Goal: Task Accomplishment & Management: Complete application form

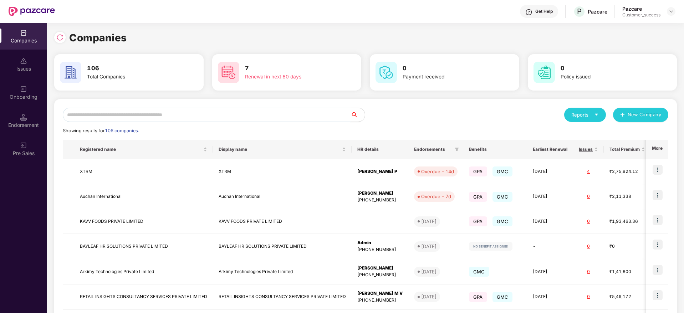
click at [86, 115] on input "text" at bounding box center [207, 115] width 288 height 14
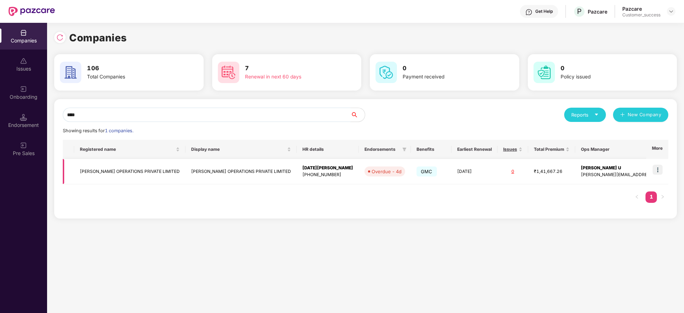
type input "****"
click at [661, 171] on img at bounding box center [658, 170] width 10 height 10
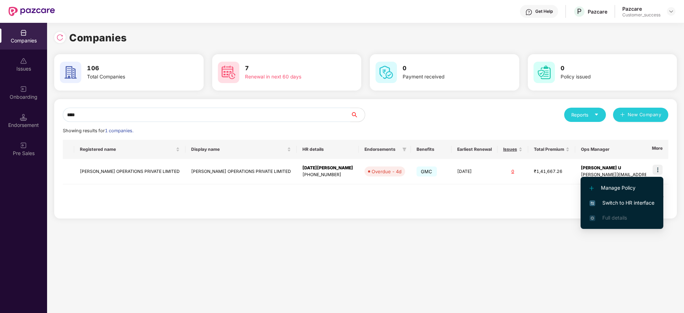
click at [624, 204] on span "Switch to HR interface" at bounding box center [622, 203] width 65 height 8
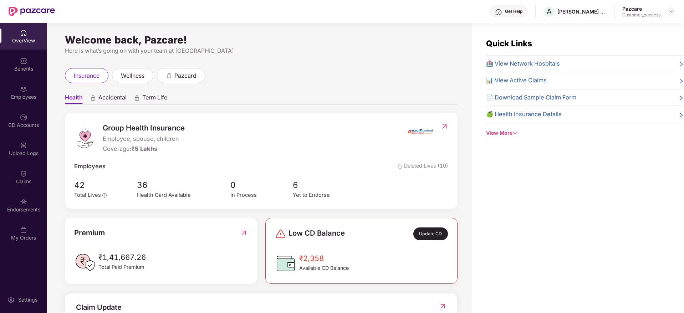
click at [22, 93] on div "Employees" at bounding box center [23, 96] width 47 height 7
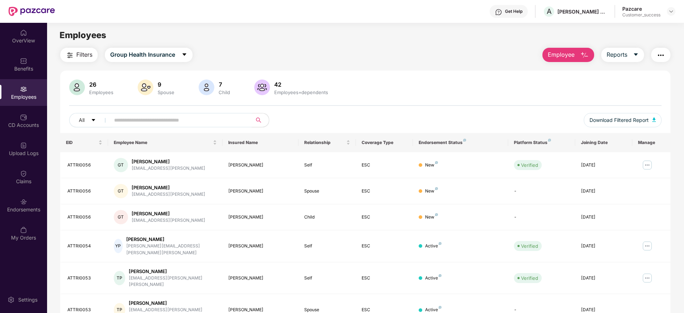
click at [116, 116] on input "text" at bounding box center [178, 120] width 128 height 11
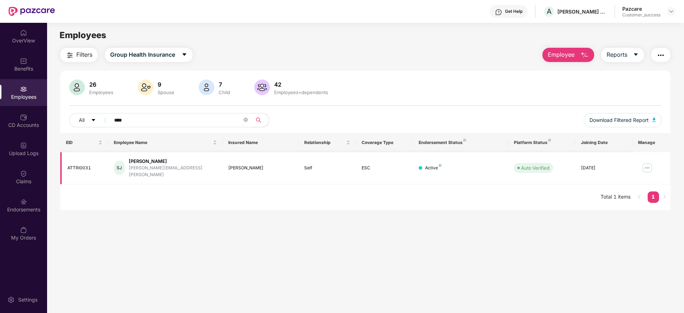
type input "****"
click at [643, 164] on img at bounding box center [647, 167] width 11 height 11
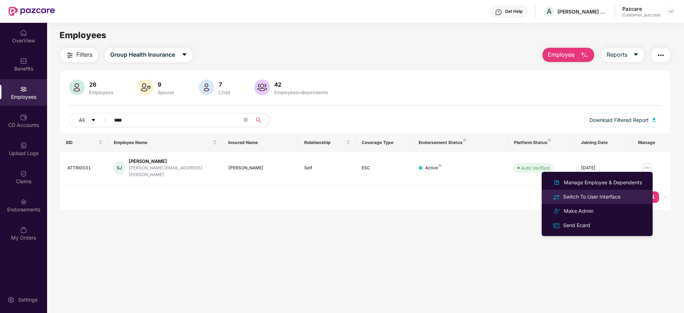
click at [591, 196] on div "Switch To User Interface" at bounding box center [592, 197] width 60 height 8
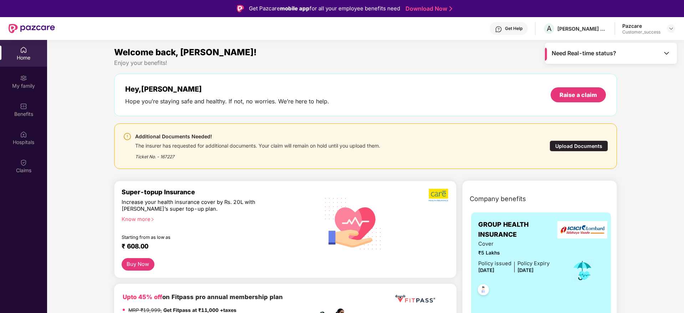
click at [576, 147] on div "Upload Documents" at bounding box center [579, 146] width 58 height 11
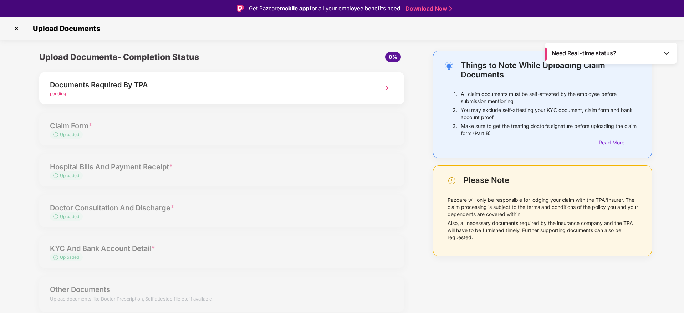
click at [385, 88] on img at bounding box center [385, 88] width 13 height 13
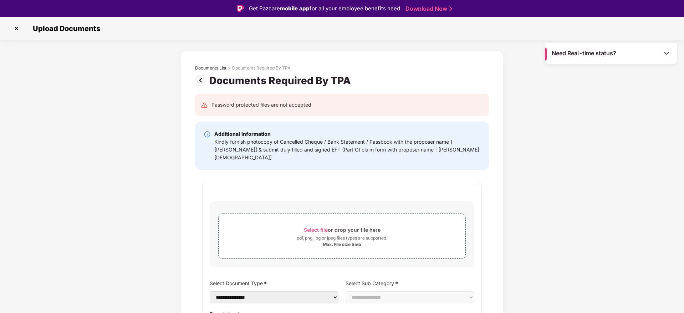
click at [220, 183] on div "**********" at bounding box center [342, 263] width 280 height 161
click at [20, 33] on img at bounding box center [16, 28] width 11 height 11
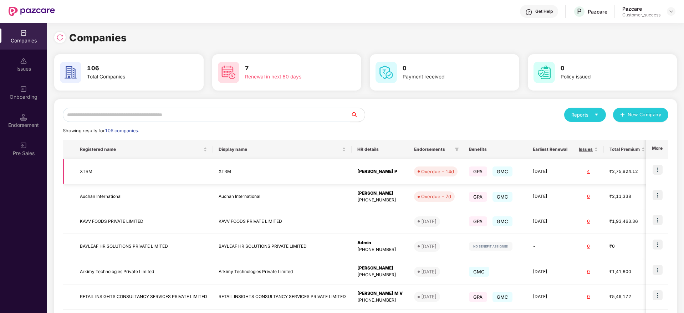
click at [654, 170] on img at bounding box center [658, 170] width 10 height 10
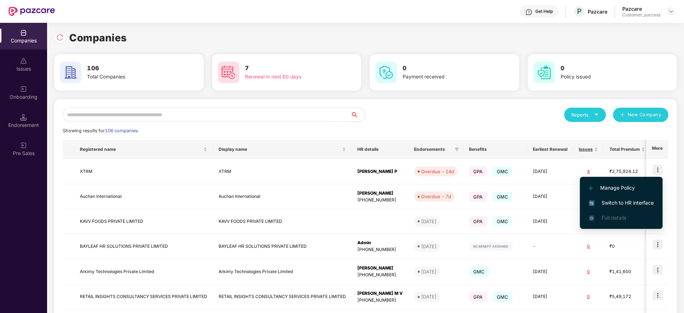
click at [631, 204] on span "Switch to HR interface" at bounding box center [621, 203] width 65 height 8
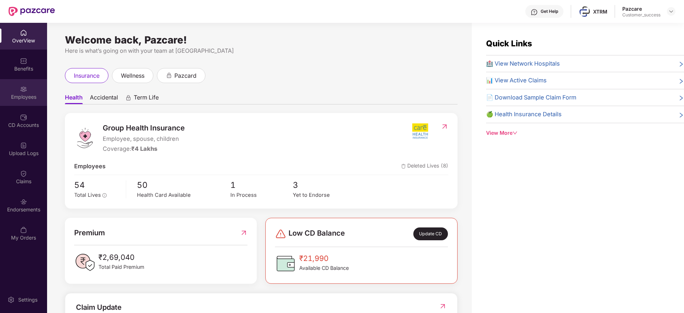
click at [45, 97] on div "Employees" at bounding box center [23, 96] width 47 height 7
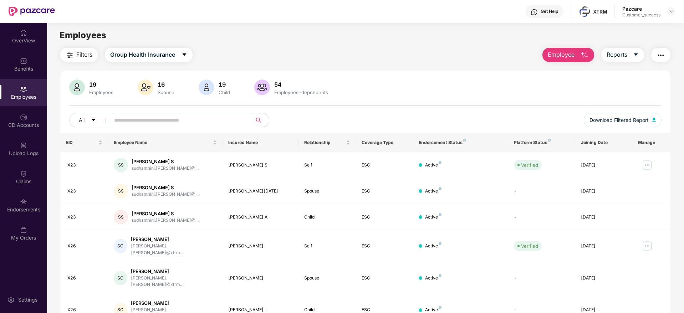
click at [550, 53] on span "Employee" at bounding box center [561, 54] width 27 height 9
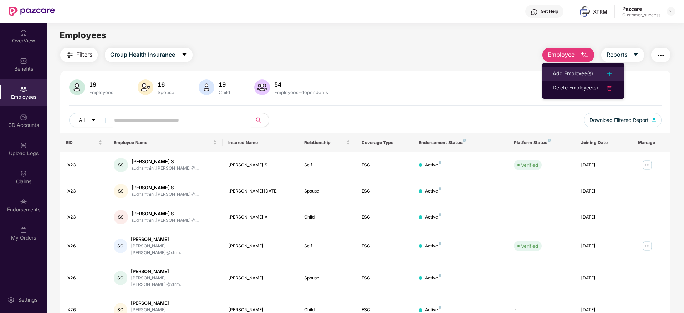
click at [582, 79] on li "Add Employee(s)" at bounding box center [583, 74] width 82 height 14
